Goal: Task Accomplishment & Management: Complete application form

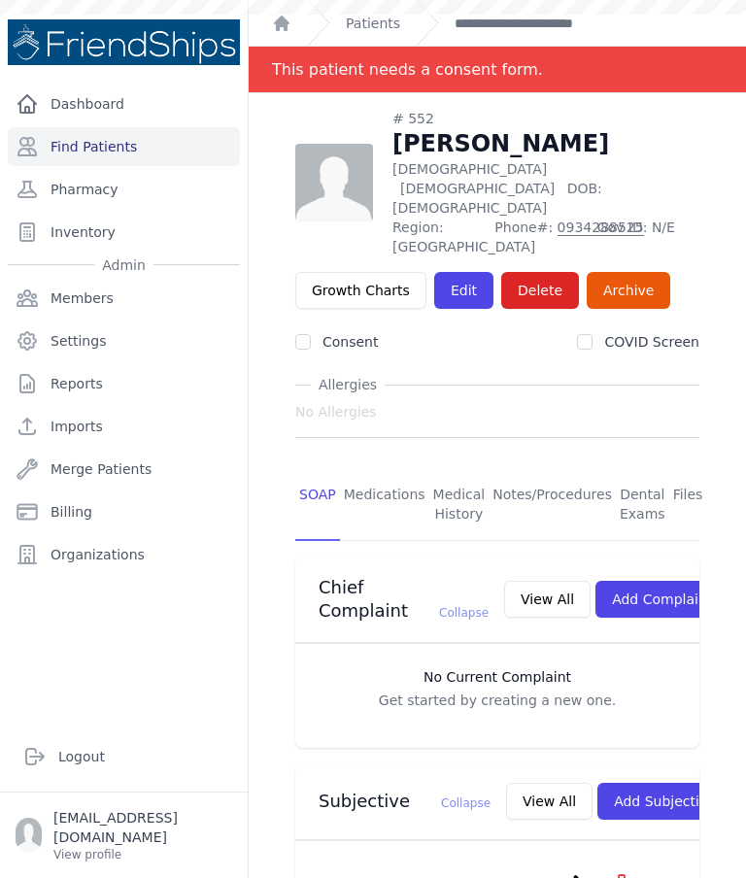
scroll to position [1005, 0]
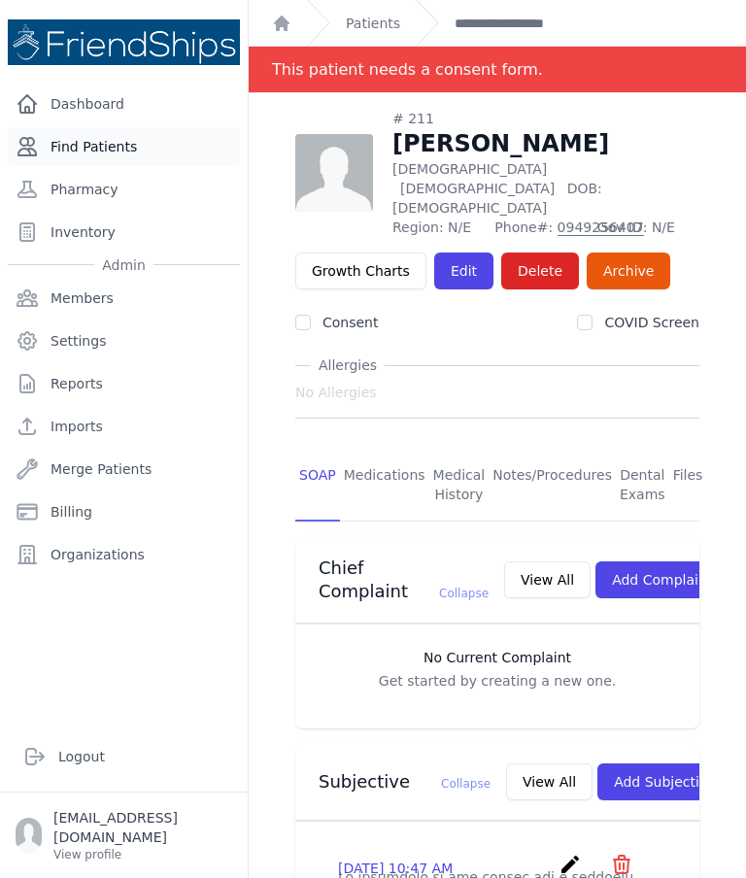
click at [92, 146] on link "Find Patients" at bounding box center [124, 146] width 232 height 39
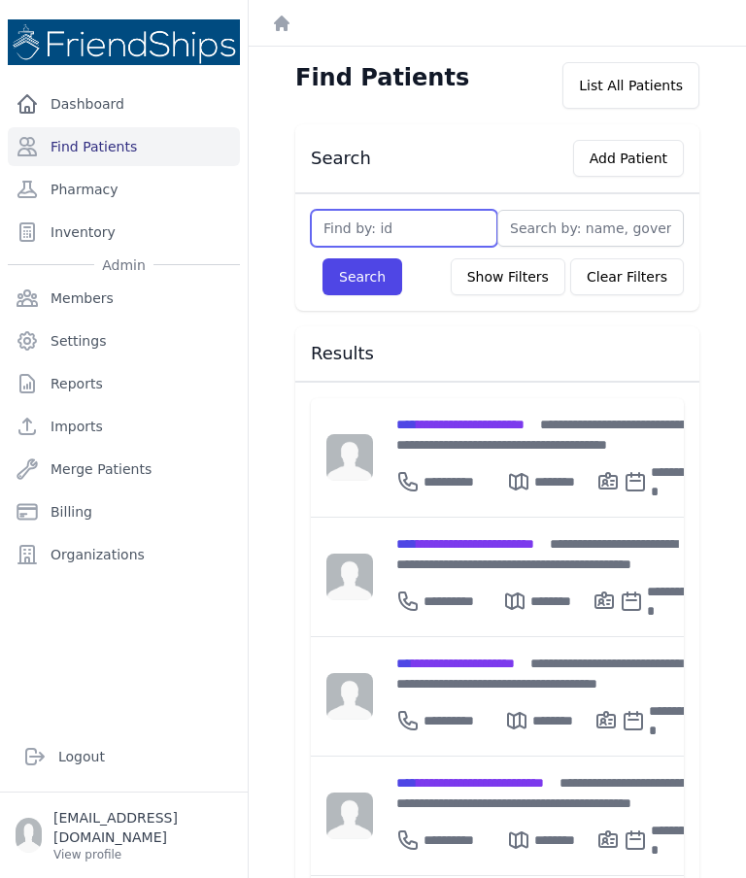
click at [416, 230] on input "text" at bounding box center [404, 228] width 186 height 37
type input "783"
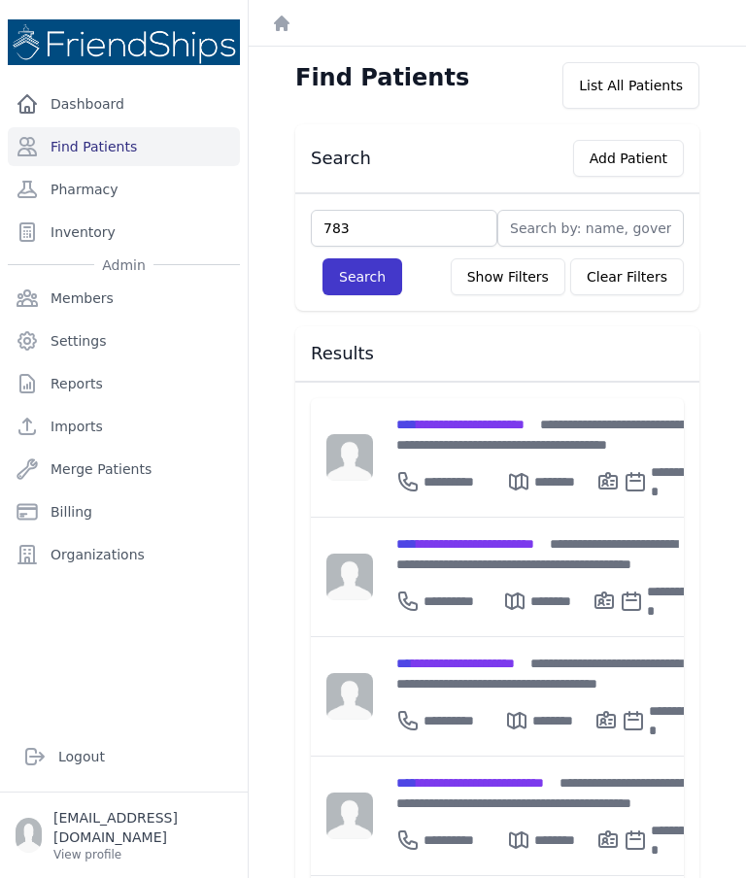
click at [379, 265] on button "Search" at bounding box center [362, 276] width 80 height 37
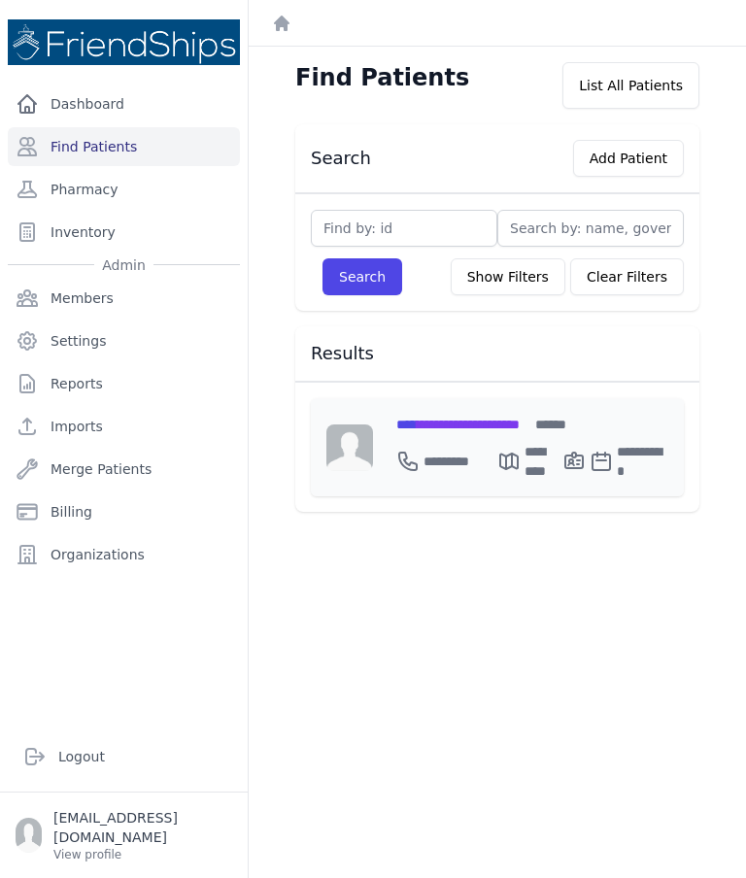
click at [482, 427] on span "**********" at bounding box center [457, 424] width 123 height 14
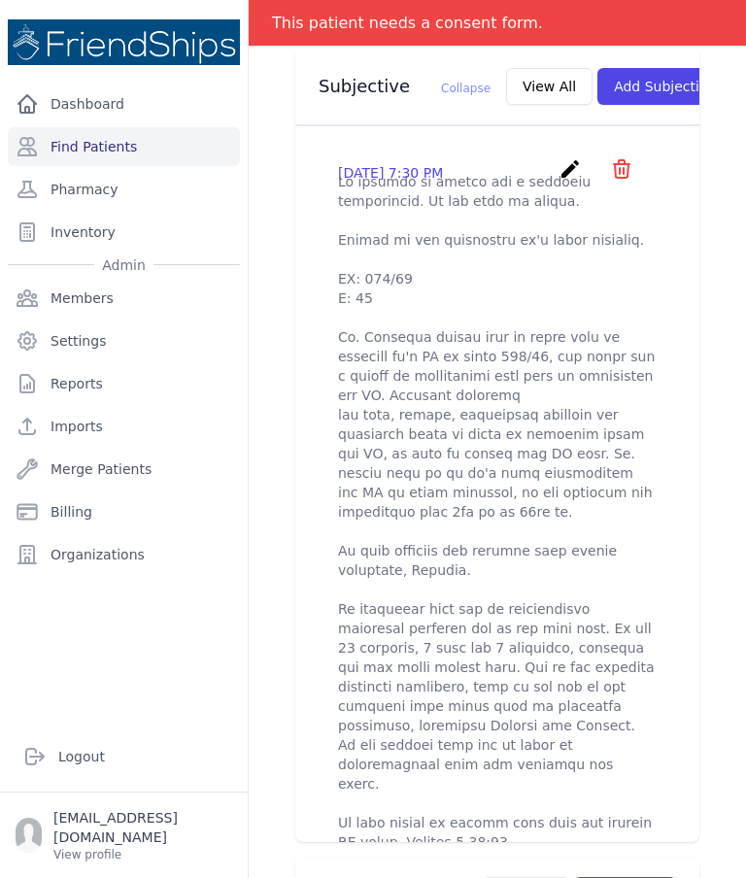
scroll to position [715, 0]
click at [580, 144] on div "2025-Sep-24 7:30 PM create ​ Are you sure? This action cannot be undone! Confir…" at bounding box center [497, 503] width 365 height 725
click at [628, 77] on button "Add Subjective" at bounding box center [664, 85] width 135 height 37
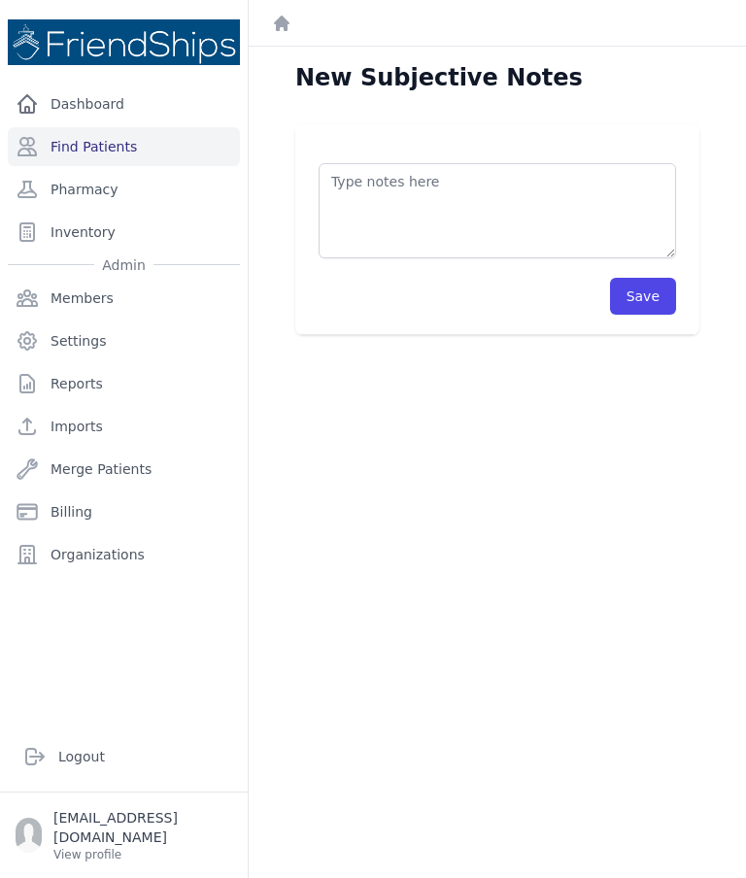
click at [483, 185] on textarea at bounding box center [496, 210] width 357 height 95
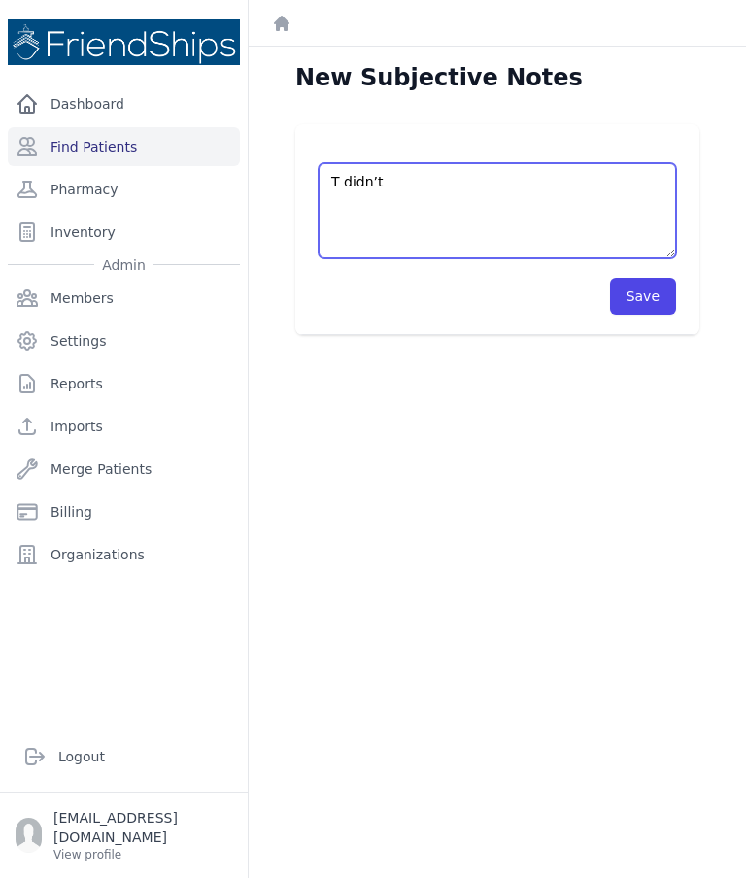
click at [329, 183] on textarea "T didn’t" at bounding box center [496, 210] width 357 height 95
click at [341, 180] on textarea "PT didn’t" at bounding box center [496, 210] width 357 height 95
click at [346, 184] on textarea "PT didn’t" at bounding box center [496, 210] width 357 height 95
click at [341, 190] on textarea "PT didn’t" at bounding box center [496, 210] width 357 height 95
click at [340, 173] on textarea "PT didn’t" at bounding box center [496, 210] width 357 height 95
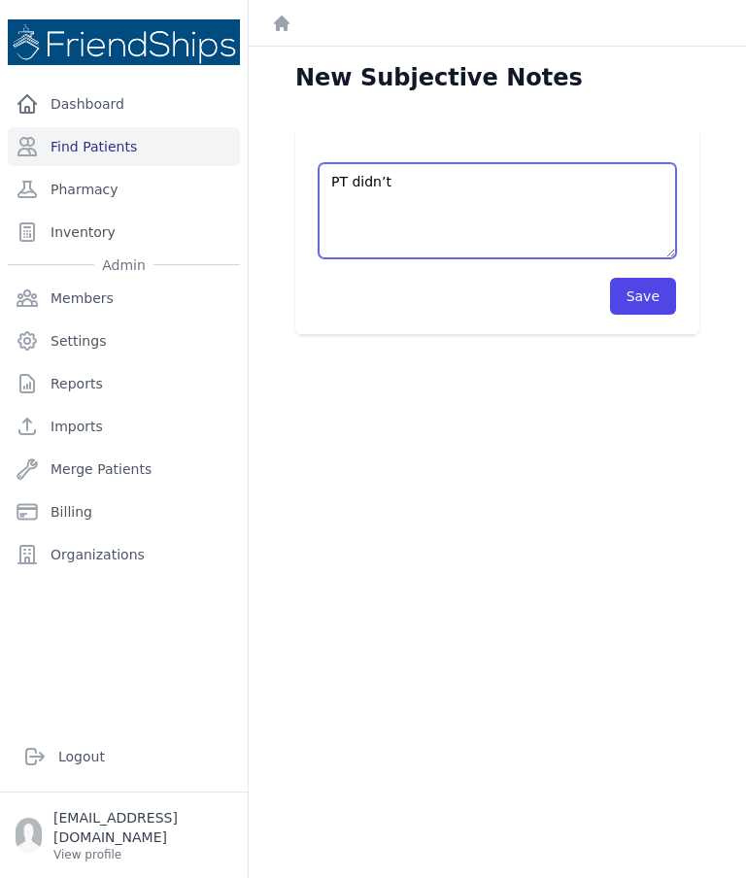
click at [343, 172] on textarea "PT didn’t" at bounding box center [496, 210] width 357 height 95
click at [348, 175] on textarea "PT didn’t" at bounding box center [496, 210] width 357 height 95
type textarea "P"
type textarea "Pt didn’t come to the clinic today as scheduled."
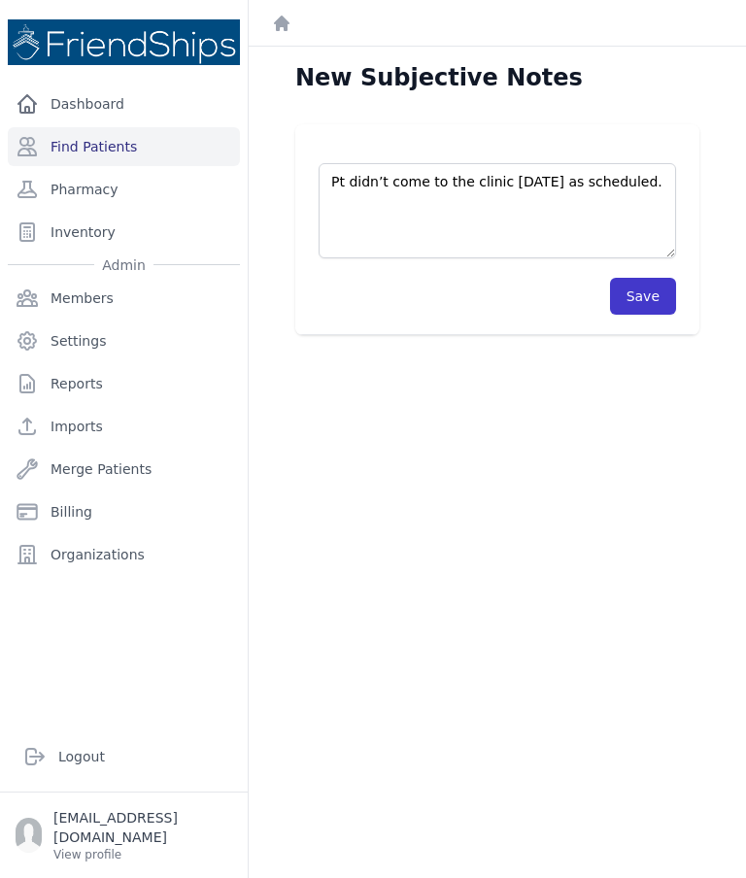
click at [651, 288] on button "Save" at bounding box center [643, 296] width 66 height 37
